Goal: Contribute content: Contribute content

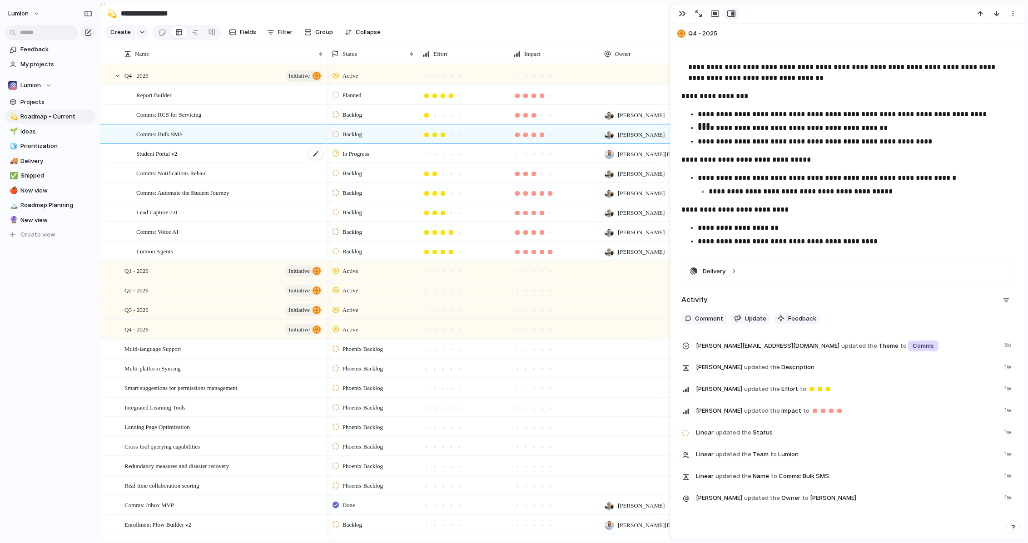
scroll to position [129, 0]
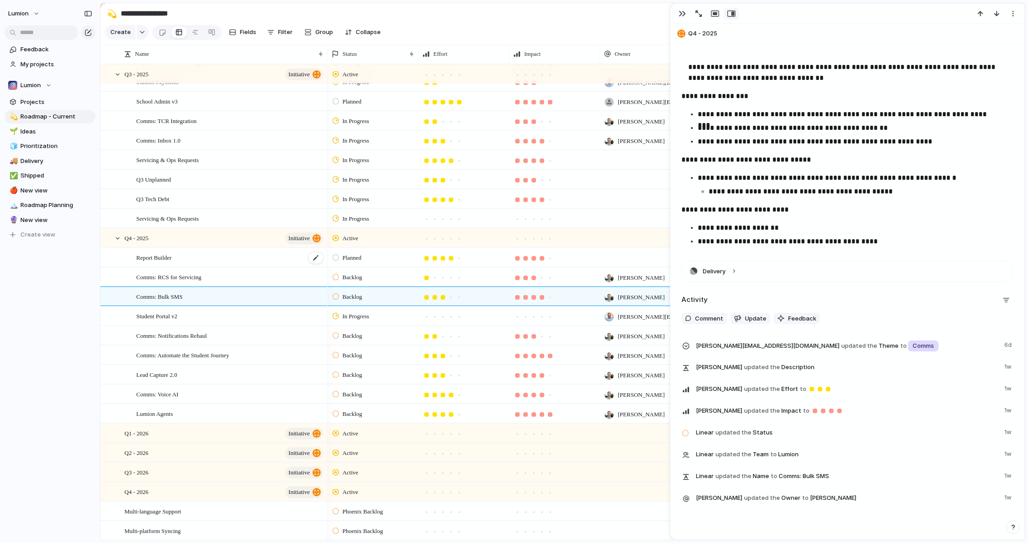
click at [172, 263] on span "Report Builder" at bounding box center [153, 257] width 35 height 10
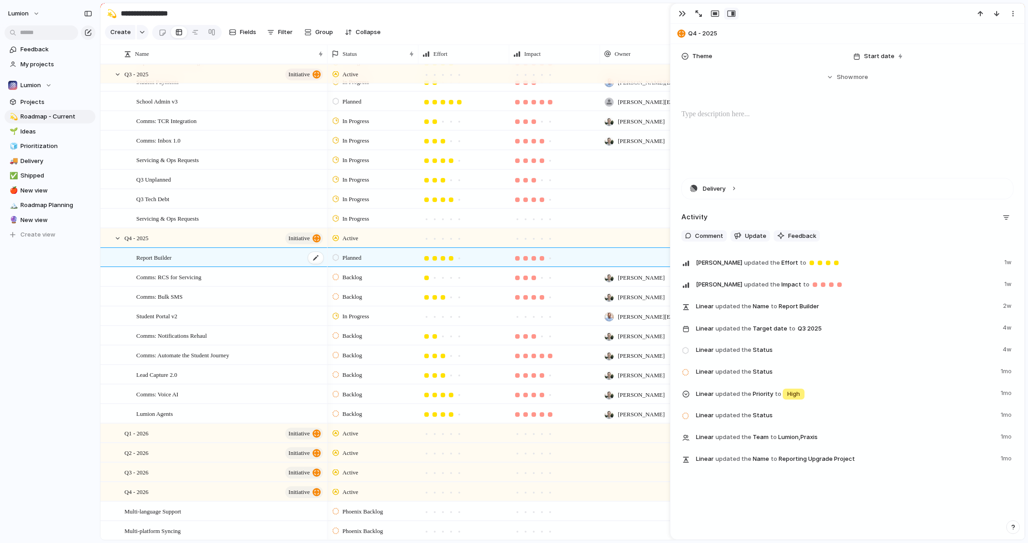
click at [164, 263] on span "Report Builder" at bounding box center [153, 257] width 35 height 10
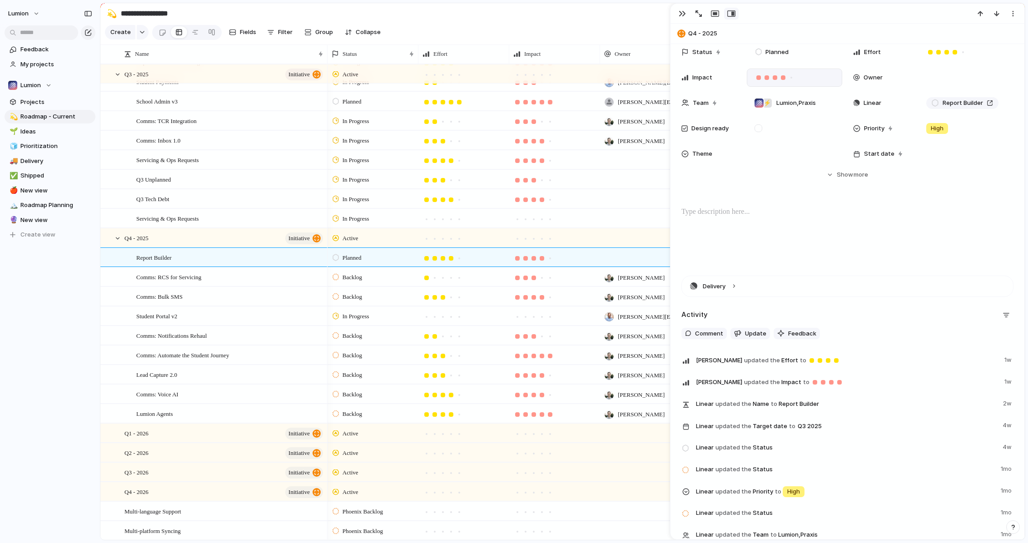
scroll to position [0, 0]
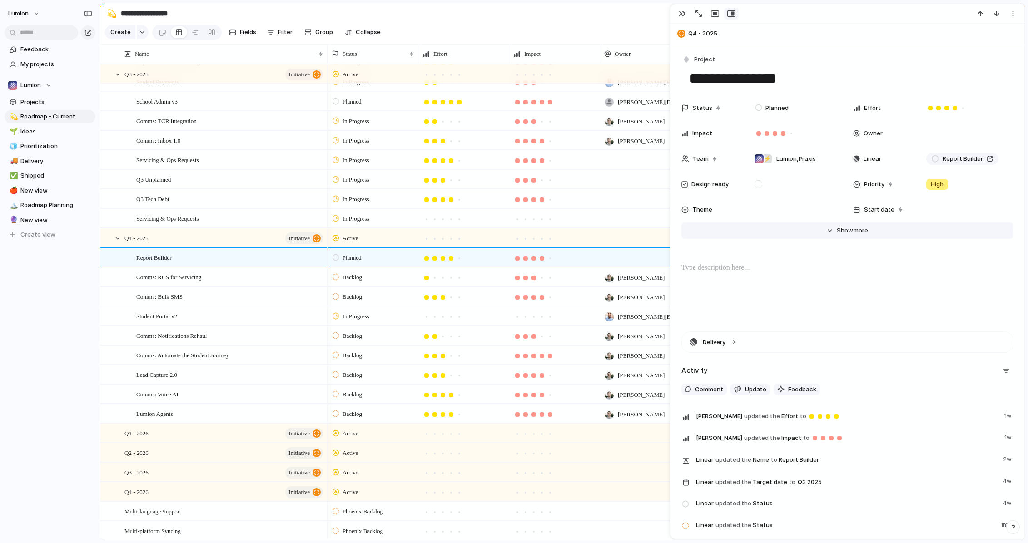
click at [840, 229] on span "Show" at bounding box center [845, 230] width 16 height 9
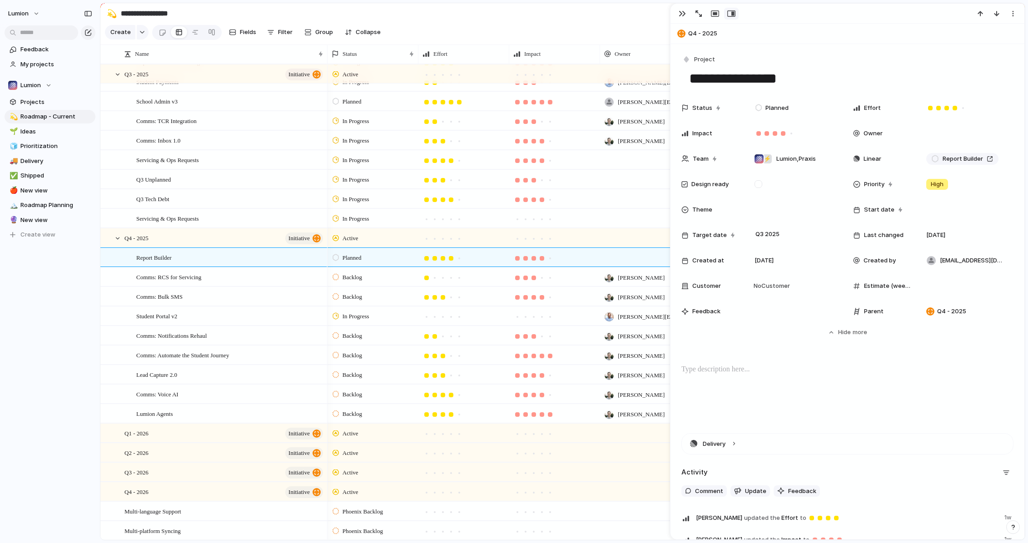
click at [529, 34] on section "Create Fields Filter Group Zoom Collapse Linear" at bounding box center [562, 34] width 924 height 22
click at [682, 14] on div "button" at bounding box center [682, 13] width 7 height 7
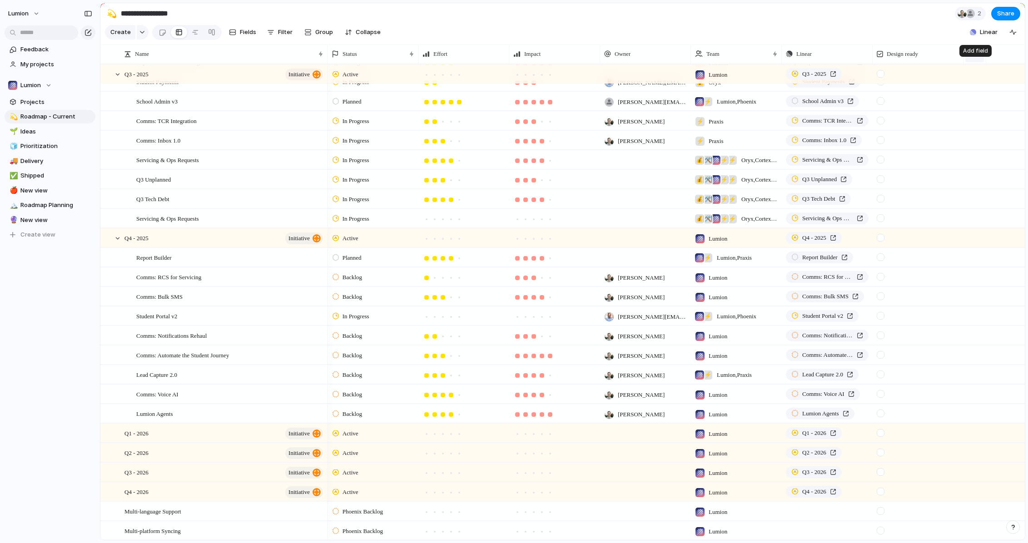
click at [840, 62] on button "button" at bounding box center [974, 54] width 19 height 16
type input "*"
type input "***"
click at [840, 108] on div "Add 'PRD'" at bounding box center [952, 107] width 37 height 9
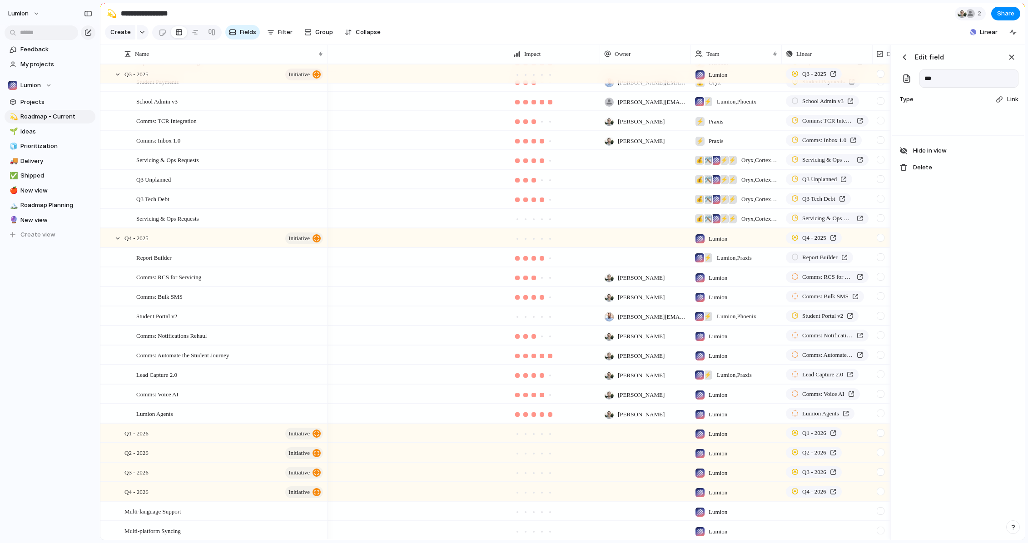
scroll to position [0, 278]
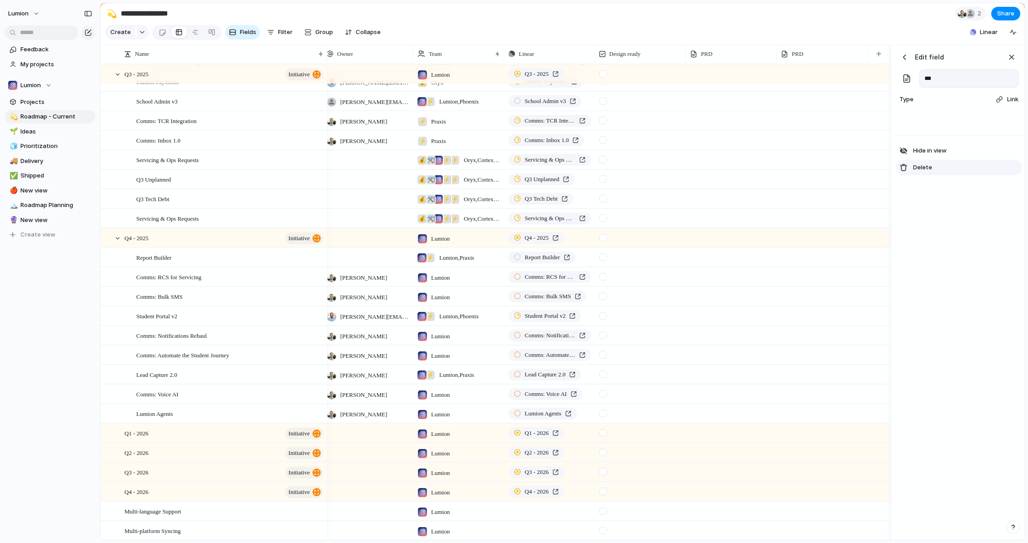
click at [840, 155] on div "button" at bounding box center [904, 151] width 8 height 8
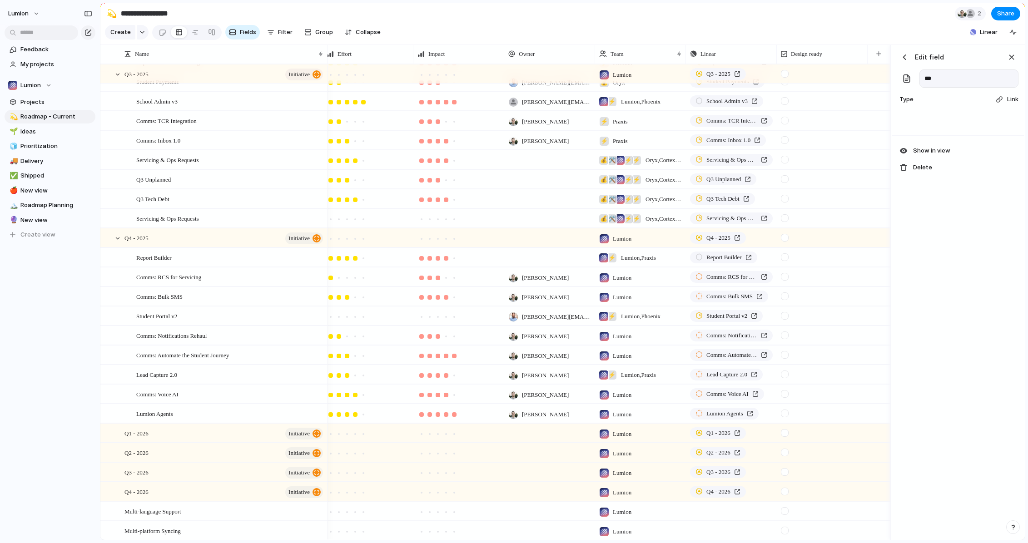
scroll to position [0, 96]
click at [840, 62] on div "button" at bounding box center [904, 57] width 9 height 9
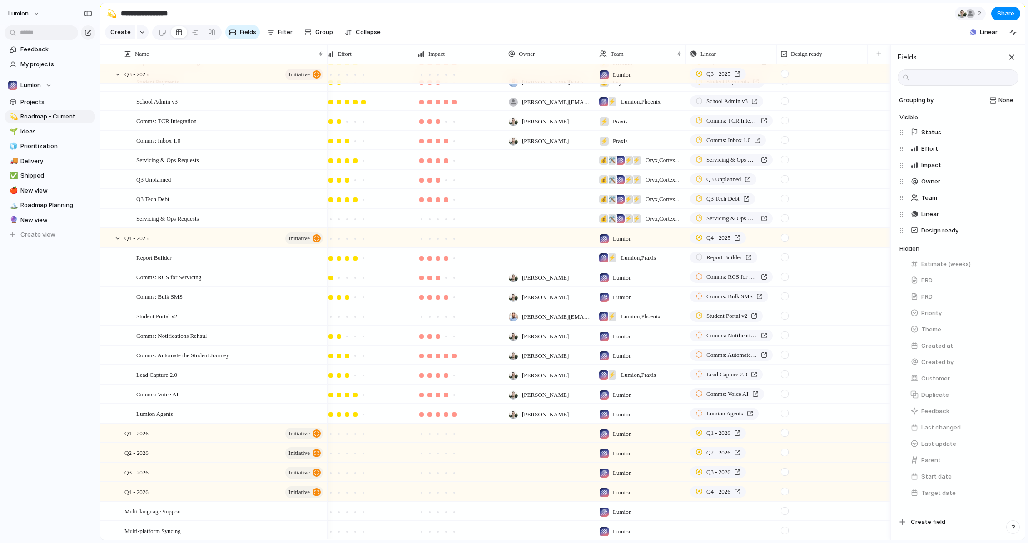
click at [840, 31] on section "Create Fields Filter Group Zoom Collapse Linear" at bounding box center [562, 34] width 924 height 22
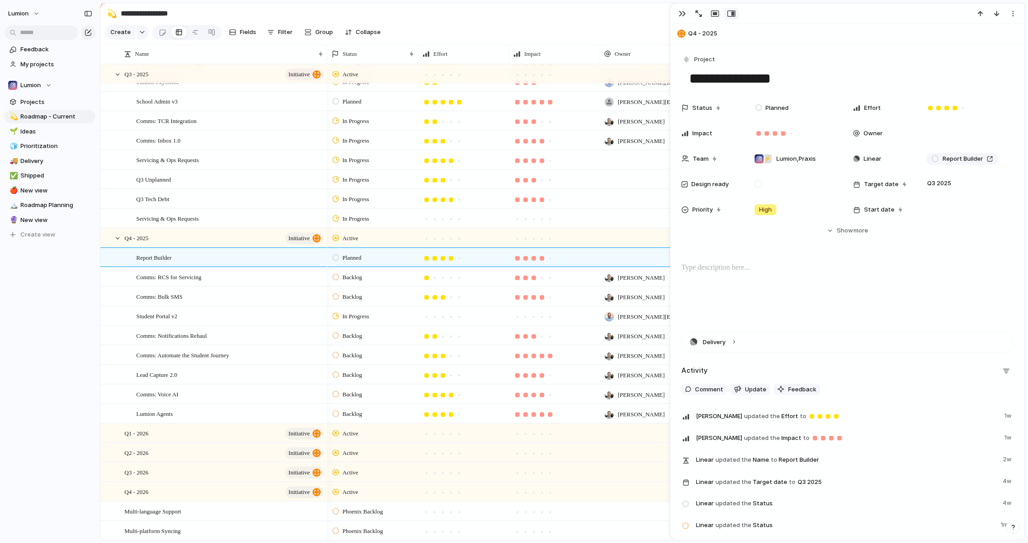
click at [684, 14] on div "button" at bounding box center [682, 13] width 7 height 7
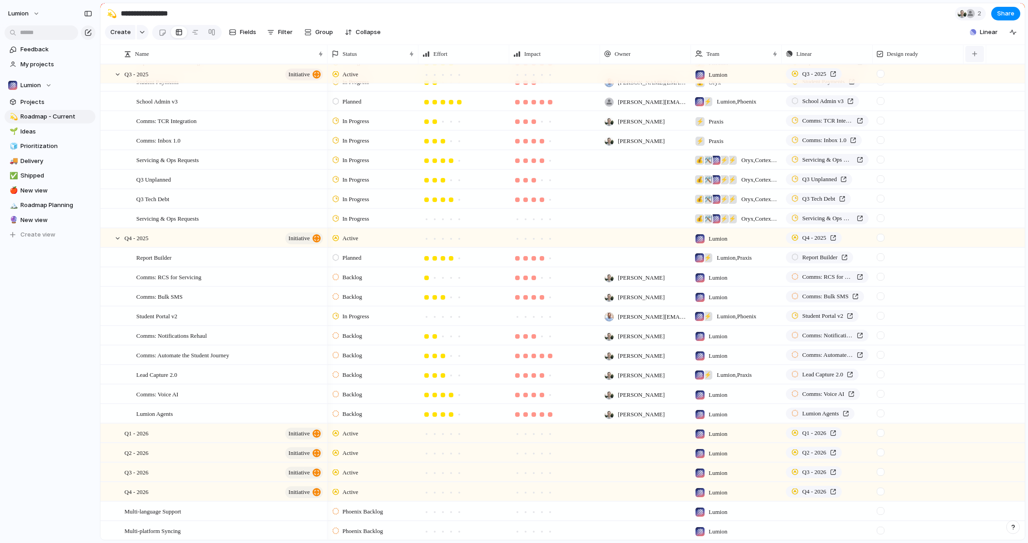
click at [840, 56] on div "button" at bounding box center [974, 53] width 5 height 5
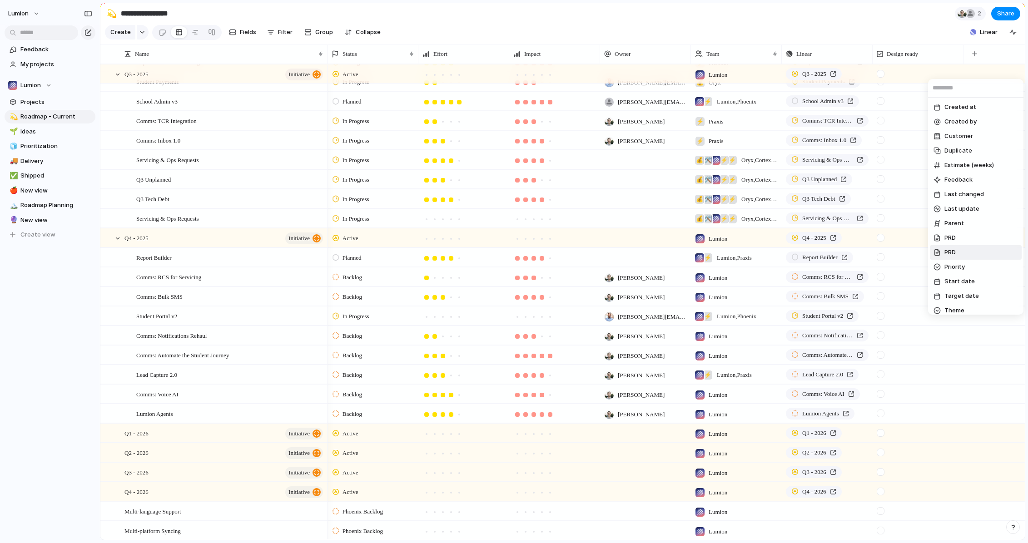
click at [840, 251] on li "PRD" at bounding box center [976, 252] width 92 height 15
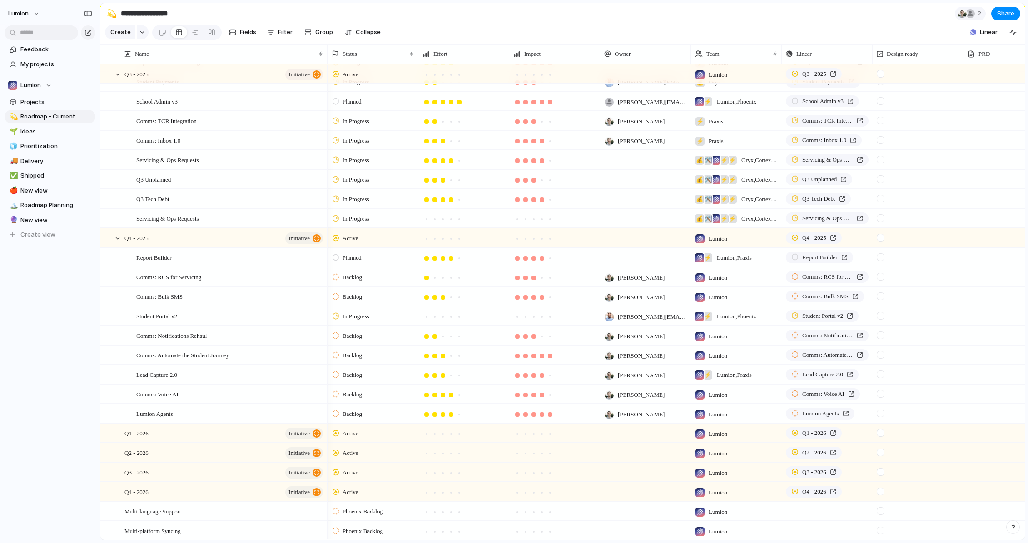
scroll to position [0, 144]
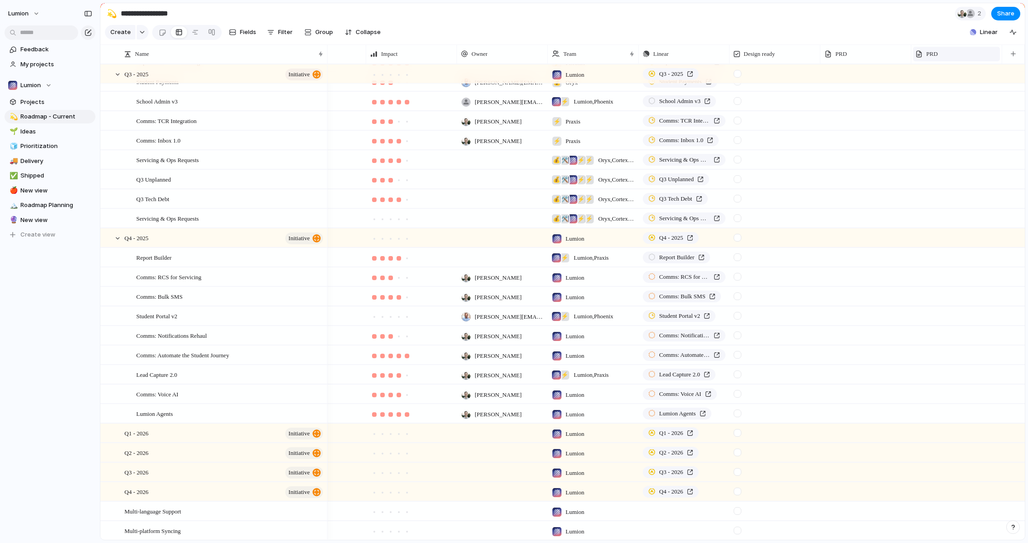
click at [840, 59] on div "PRD" at bounding box center [956, 54] width 82 height 9
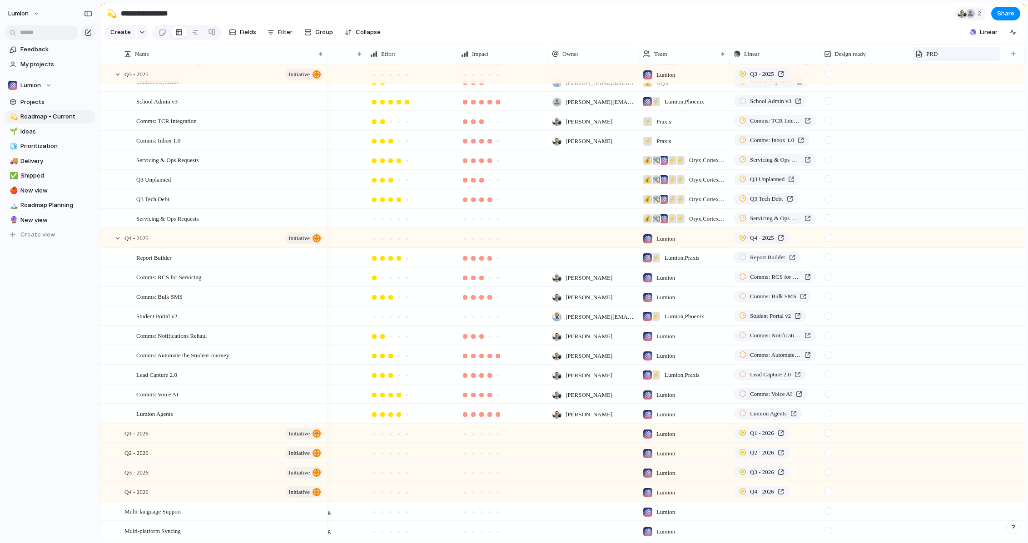
scroll to position [126, 0]
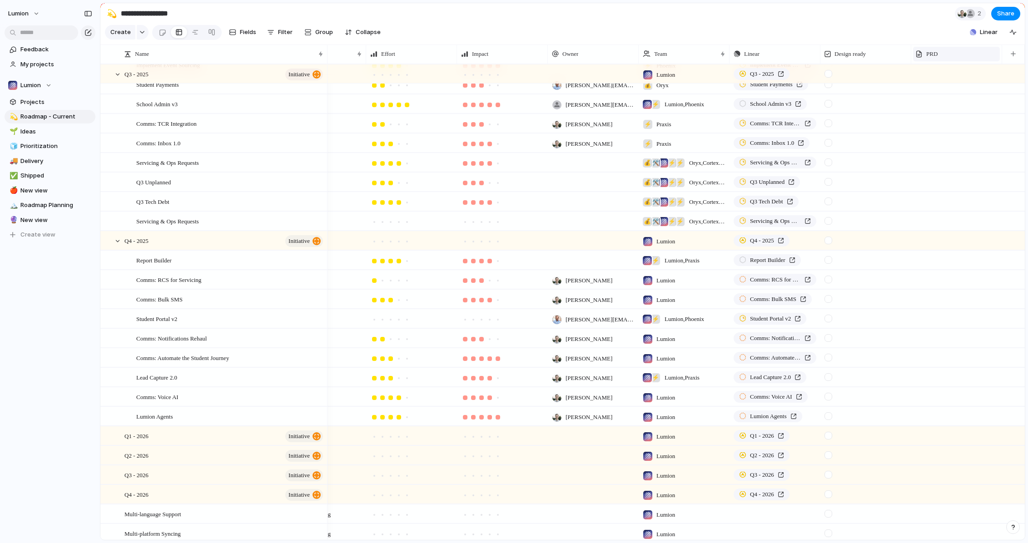
click at [840, 59] on div "PRD" at bounding box center [956, 54] width 82 height 9
click at [840, 89] on span "Modify" at bounding box center [940, 87] width 20 height 9
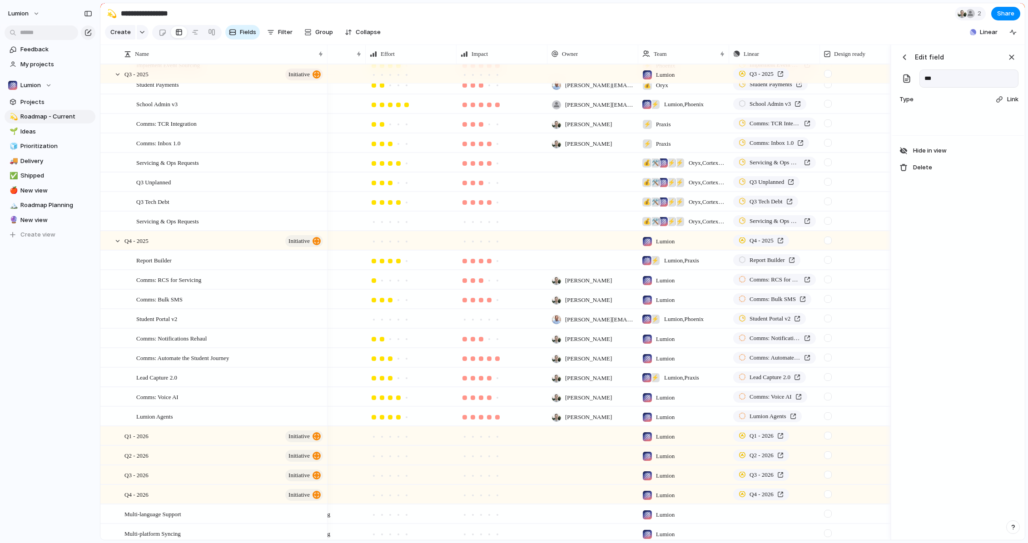
click at [840, 62] on div "button" at bounding box center [904, 57] width 9 height 9
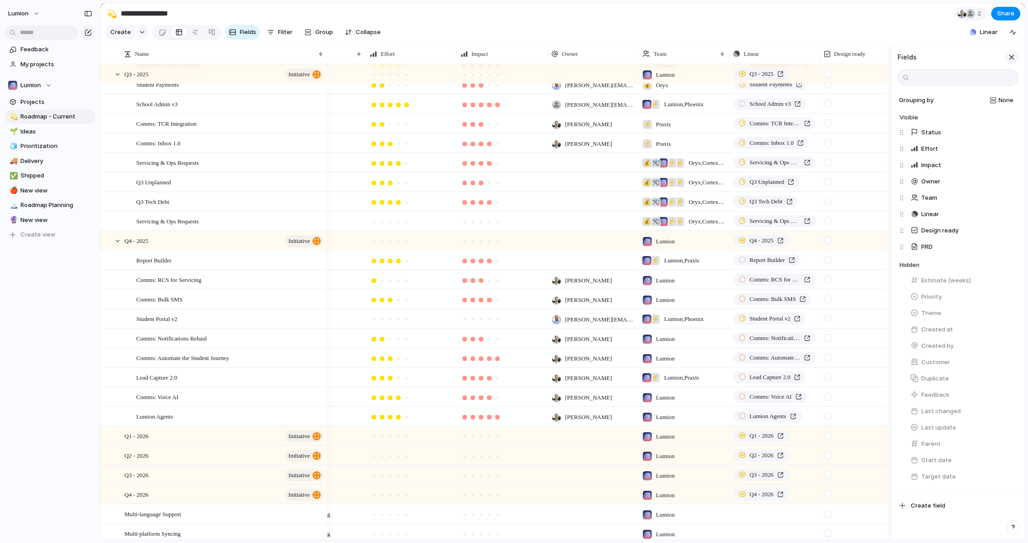
click at [840, 62] on div "button" at bounding box center [1012, 57] width 10 height 10
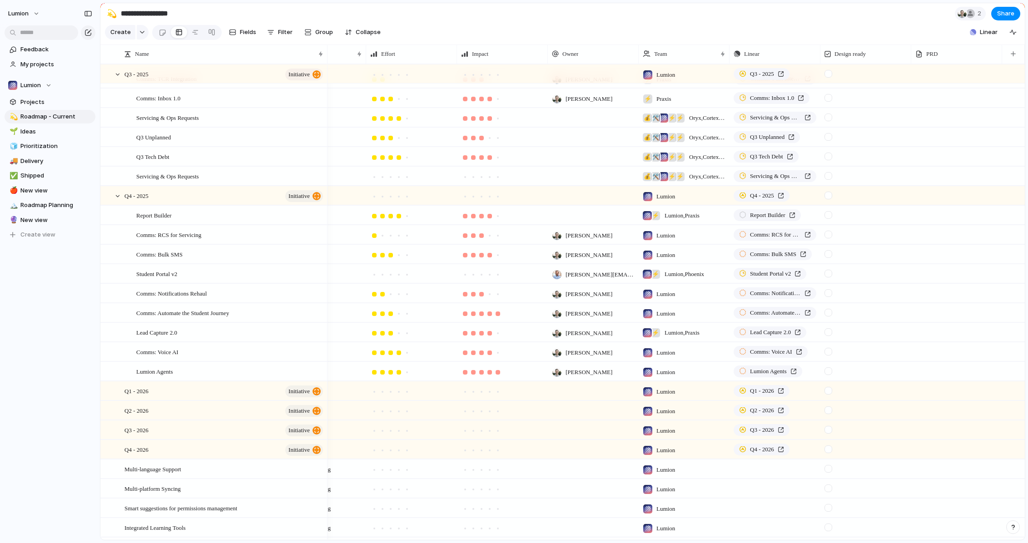
scroll to position [171, 0]
click at [840, 224] on div at bounding box center [956, 215] width 91 height 19
type textarea "**********"
